Goal: Browse casually

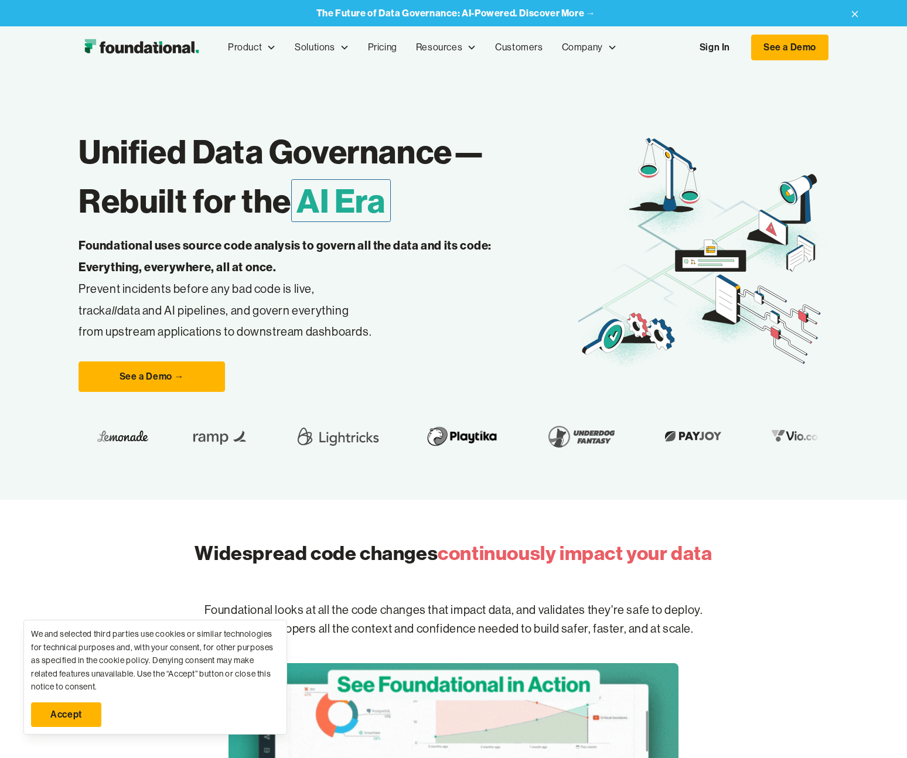
click at [608, 223] on icon at bounding box center [703, 251] width 250 height 241
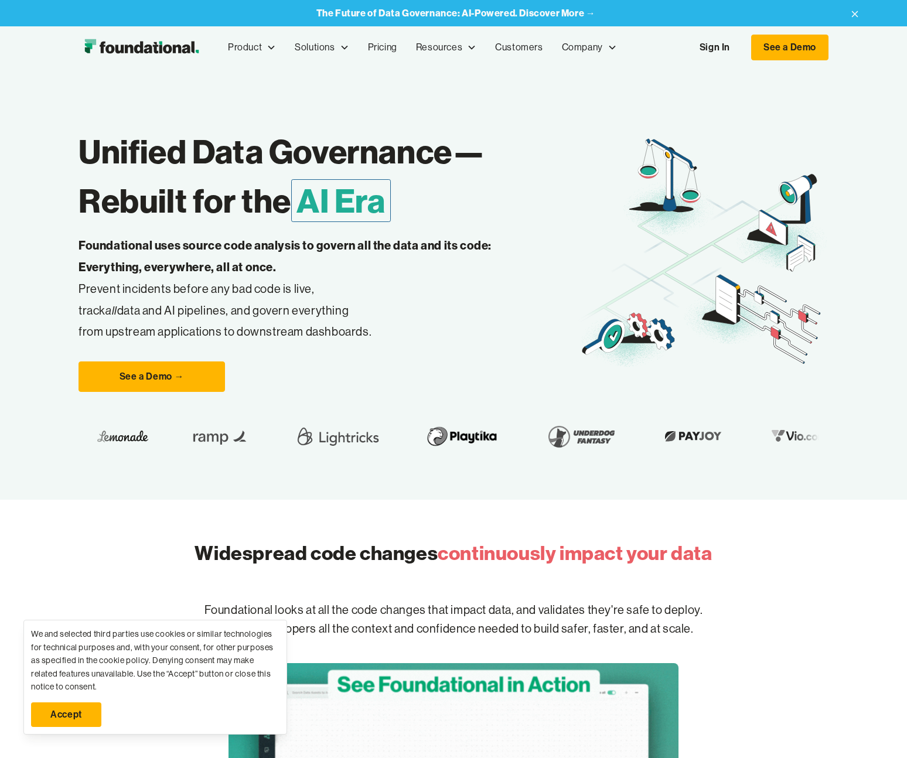
click at [137, 55] on img "home" at bounding box center [142, 47] width 126 height 23
